Goal: Information Seeking & Learning: Learn about a topic

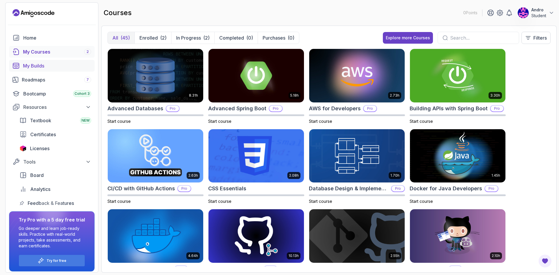
click at [38, 66] on div "My Builds" at bounding box center [57, 65] width 68 height 7
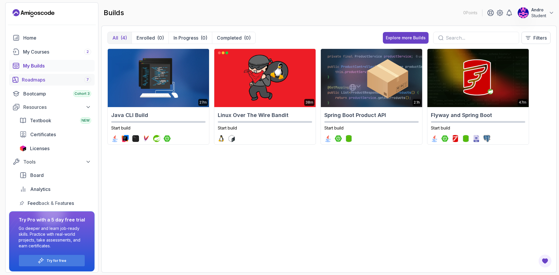
click at [40, 81] on div "Roadmaps 7" at bounding box center [56, 79] width 69 height 7
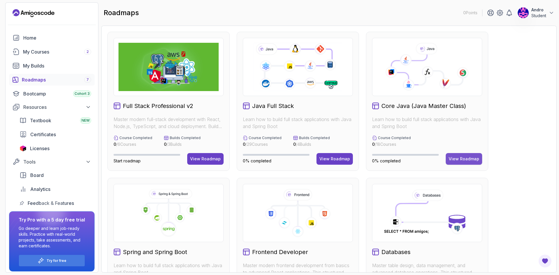
click at [466, 159] on div "View Roadmap" at bounding box center [463, 159] width 31 height 6
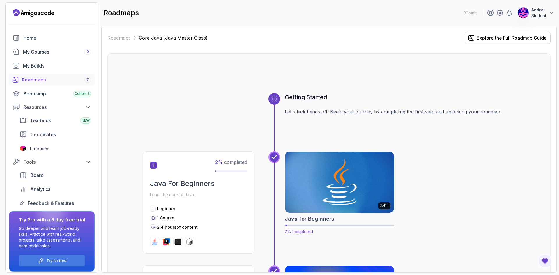
click at [307, 168] on img at bounding box center [339, 182] width 114 height 64
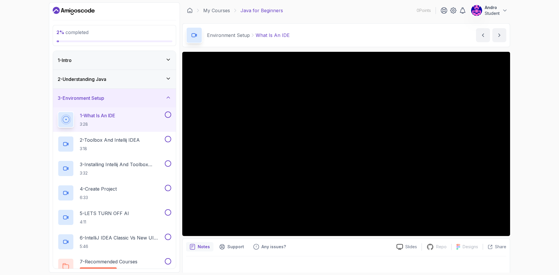
click at [167, 113] on button at bounding box center [168, 114] width 6 height 6
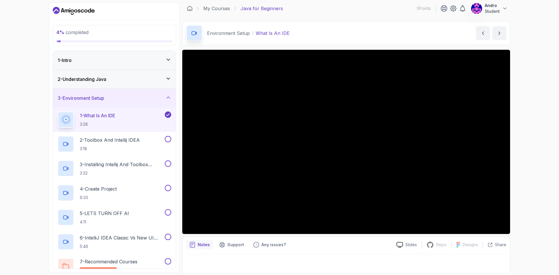
scroll to position [4, 0]
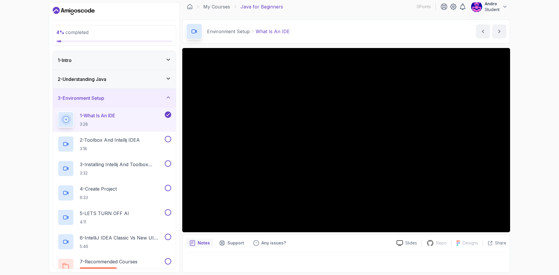
click at [444, 247] on div "Slides Repo Repository not available Designs Design not available Share" at bounding box center [449, 242] width 114 height 9
click at [441, 243] on p "Repo" at bounding box center [441, 243] width 10 height 6
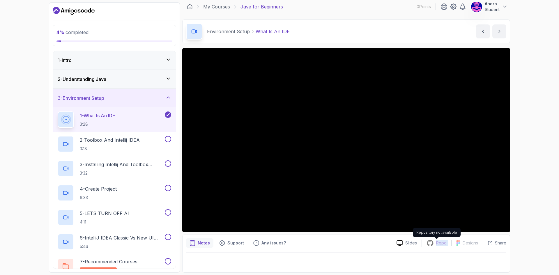
click at [441, 243] on p "Repo" at bounding box center [441, 243] width 10 height 6
click at [469, 243] on p "Designs" at bounding box center [469, 243] width 15 height 6
click at [419, 246] on div "Slides Repo Repository not available Designs Design not available Share" at bounding box center [449, 242] width 114 height 9
